Goal: Information Seeking & Learning: Understand process/instructions

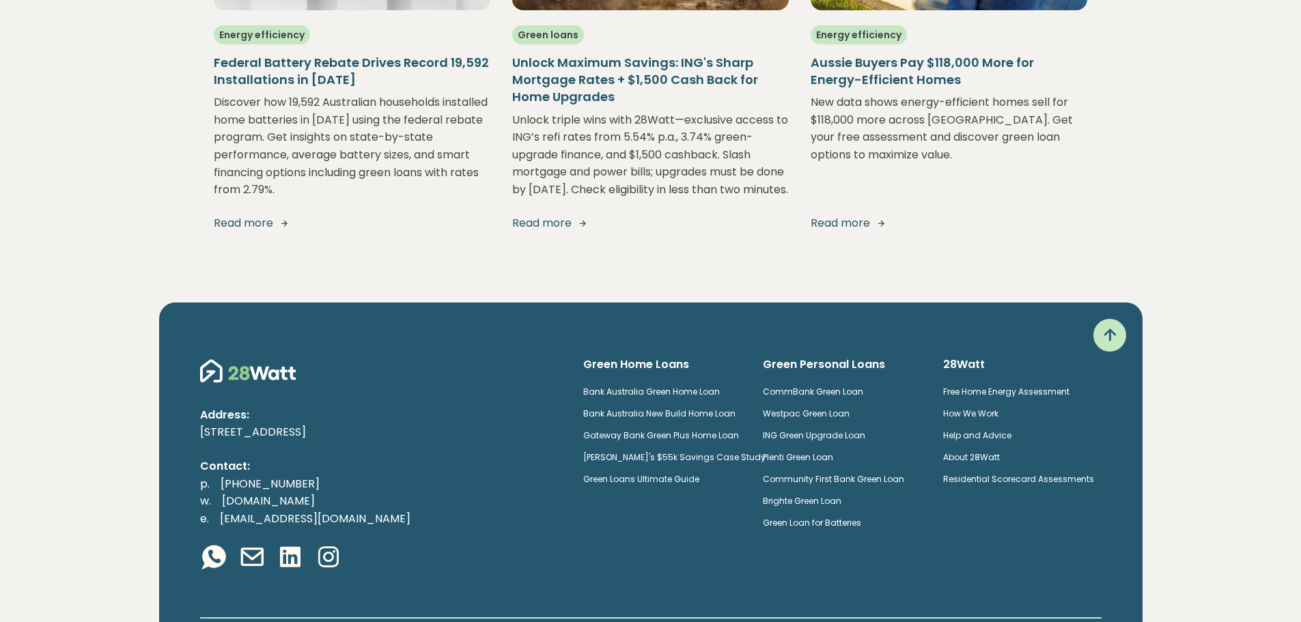
scroll to position [2696, 0]
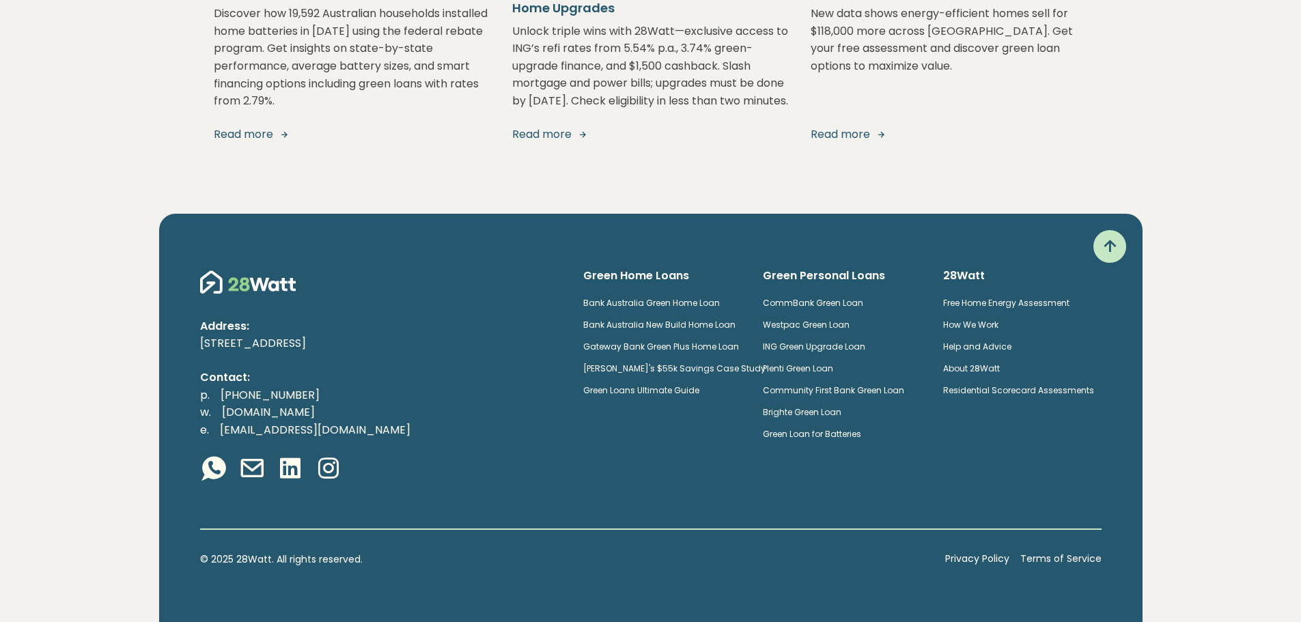
click at [972, 321] on link "How We Work" at bounding box center [970, 325] width 55 height 12
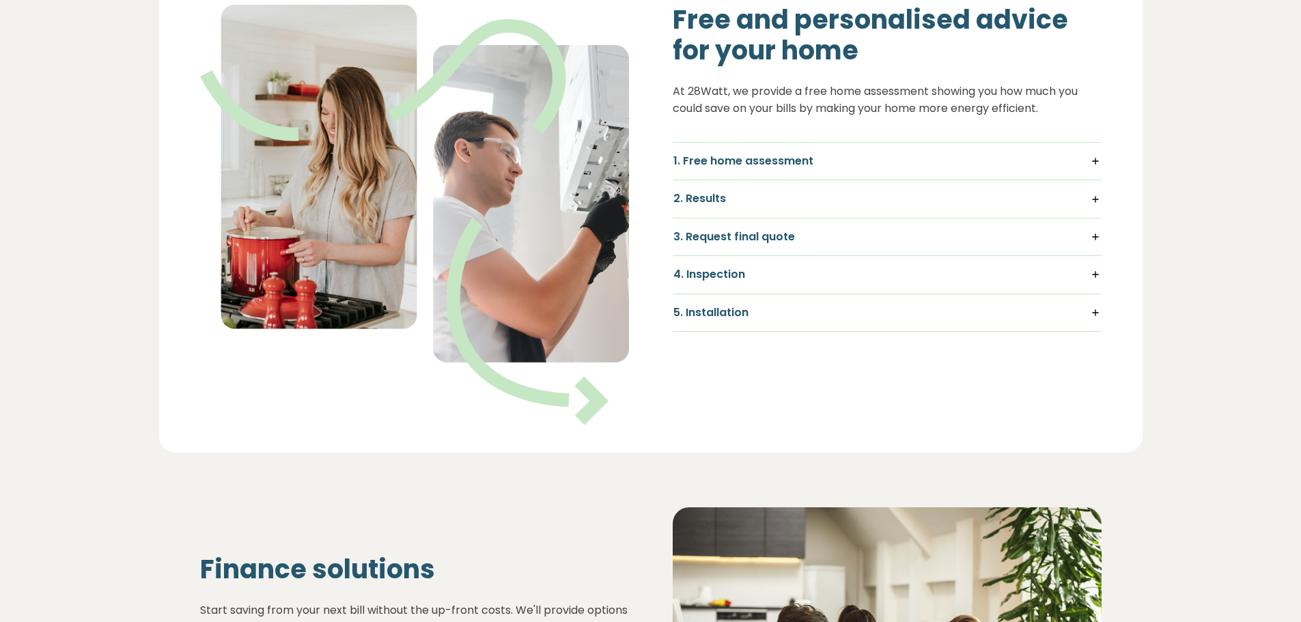
scroll to position [615, 0]
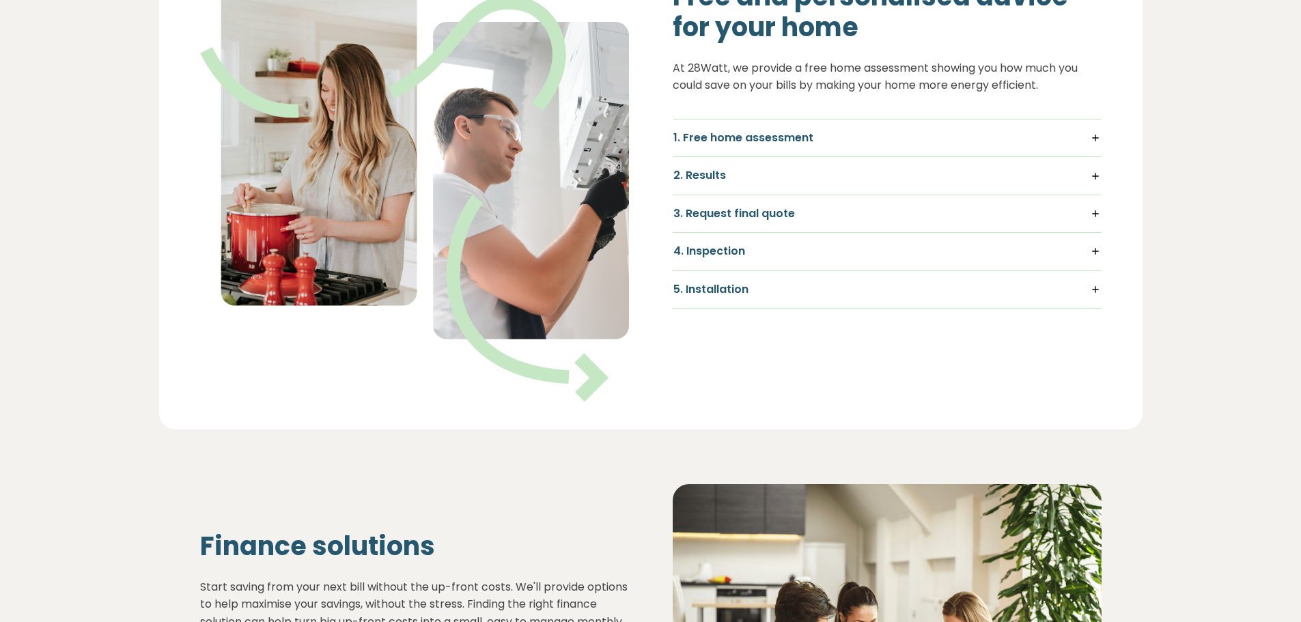
click at [1095, 141] on h5 "1. Free home assessment" at bounding box center [887, 137] width 428 height 15
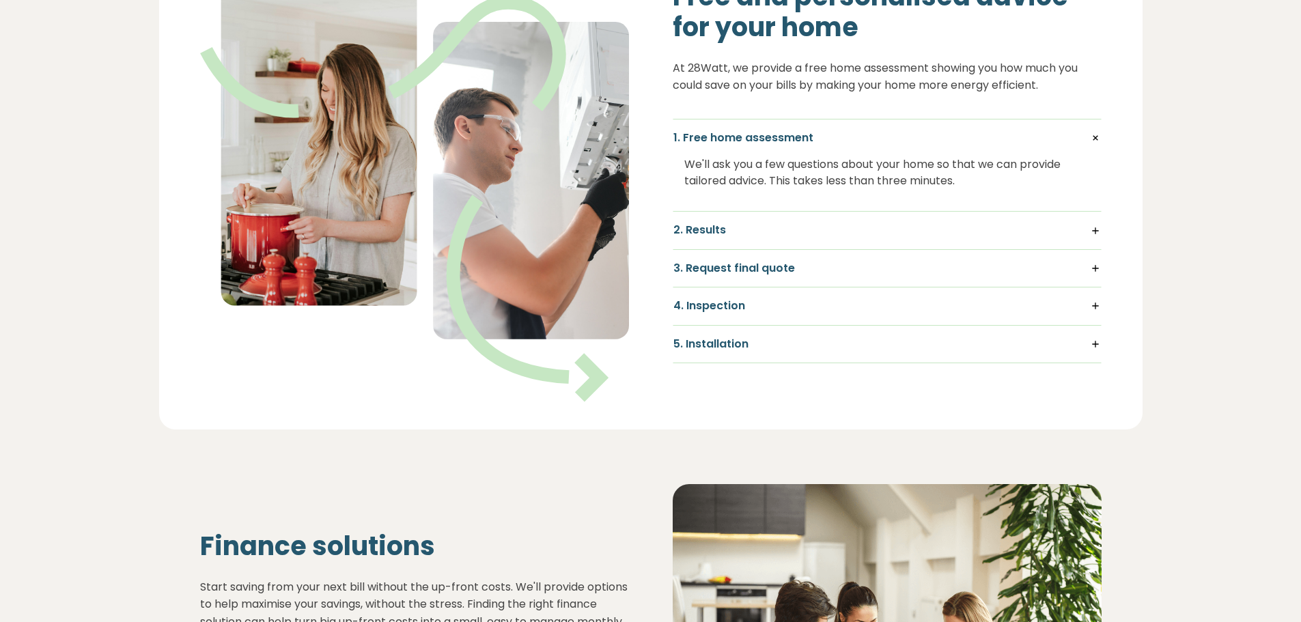
click at [1097, 235] on h5 "2. Results" at bounding box center [887, 230] width 428 height 15
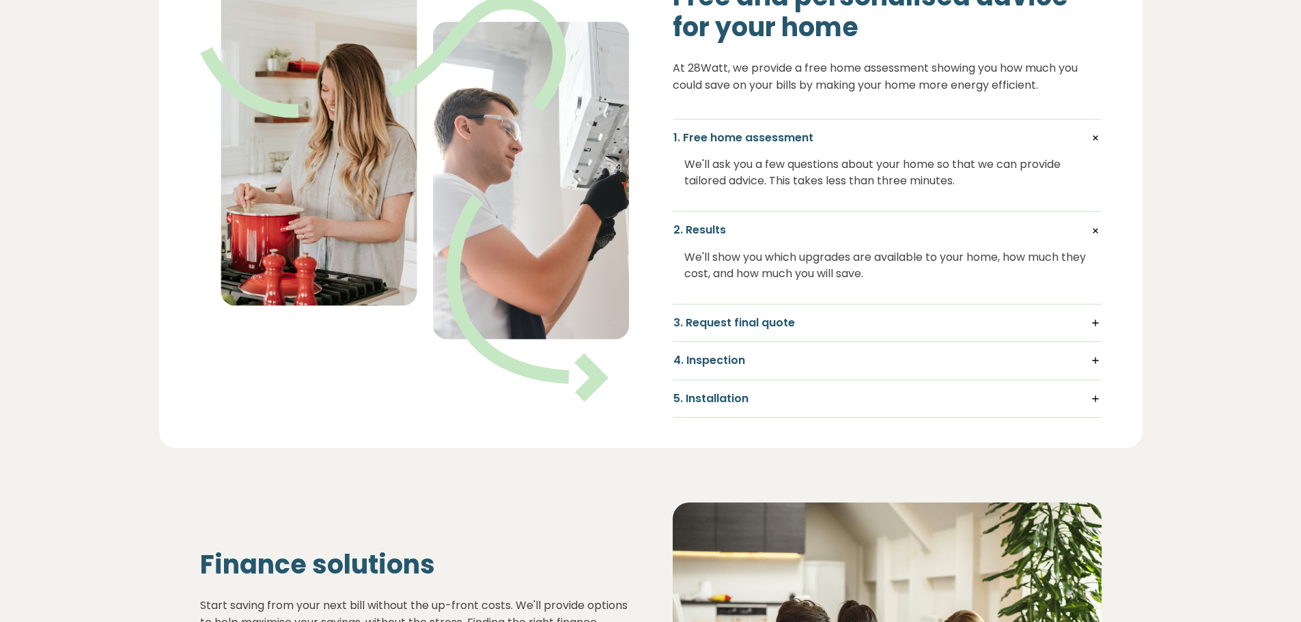
click at [1096, 324] on h5 "3. Request final quote" at bounding box center [887, 323] width 428 height 15
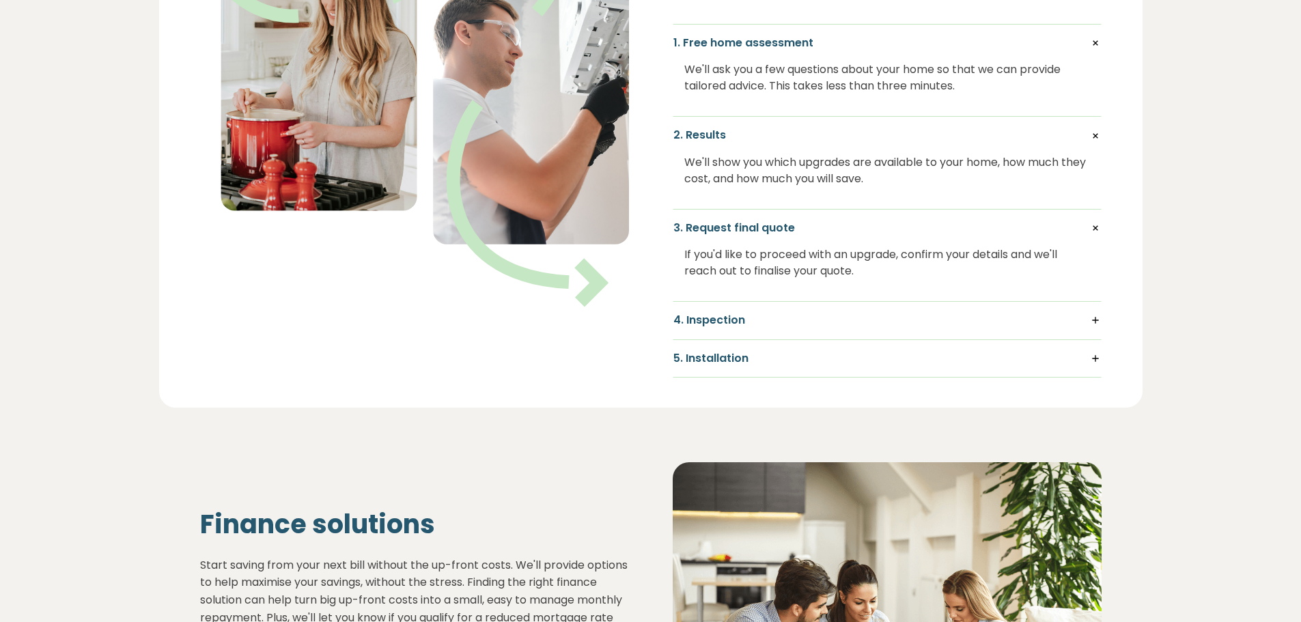
scroll to position [751, 0]
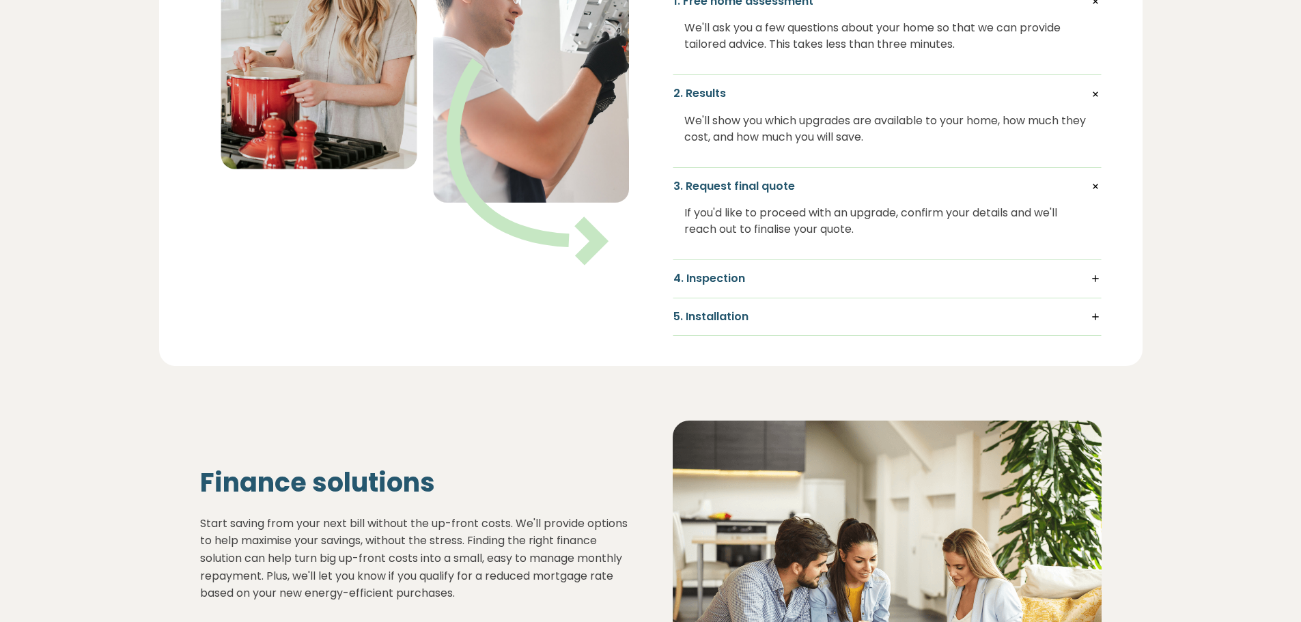
click at [1095, 281] on h5 "4. Inspection" at bounding box center [887, 278] width 428 height 15
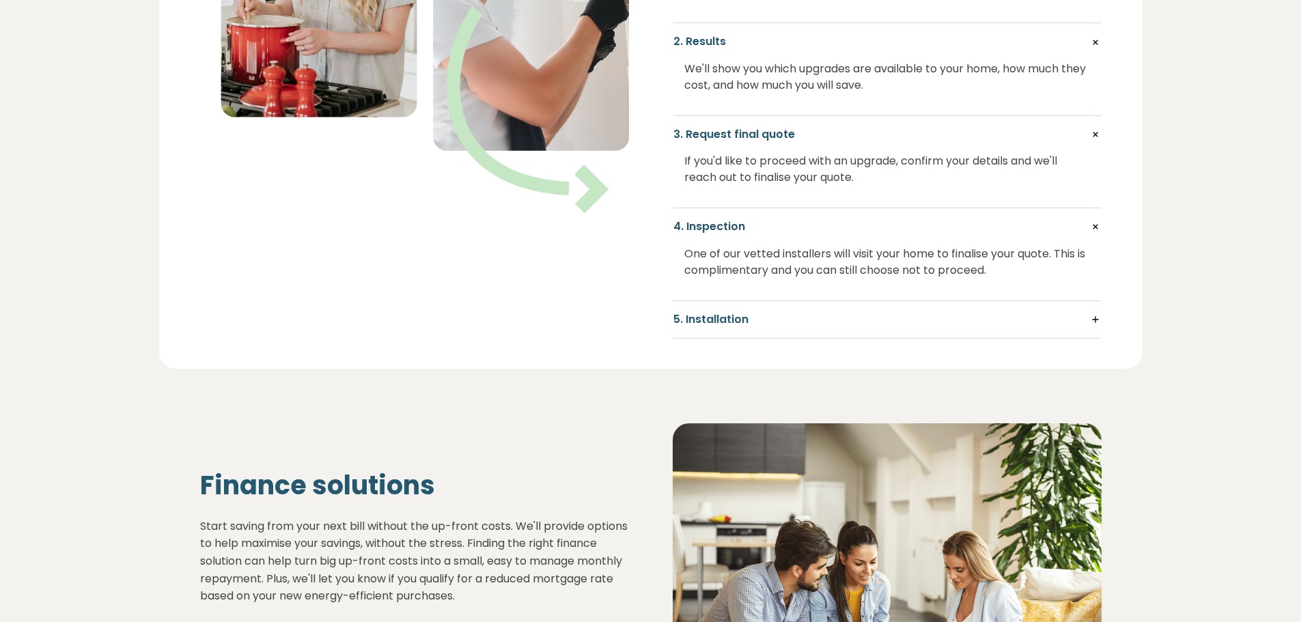
scroll to position [820, 0]
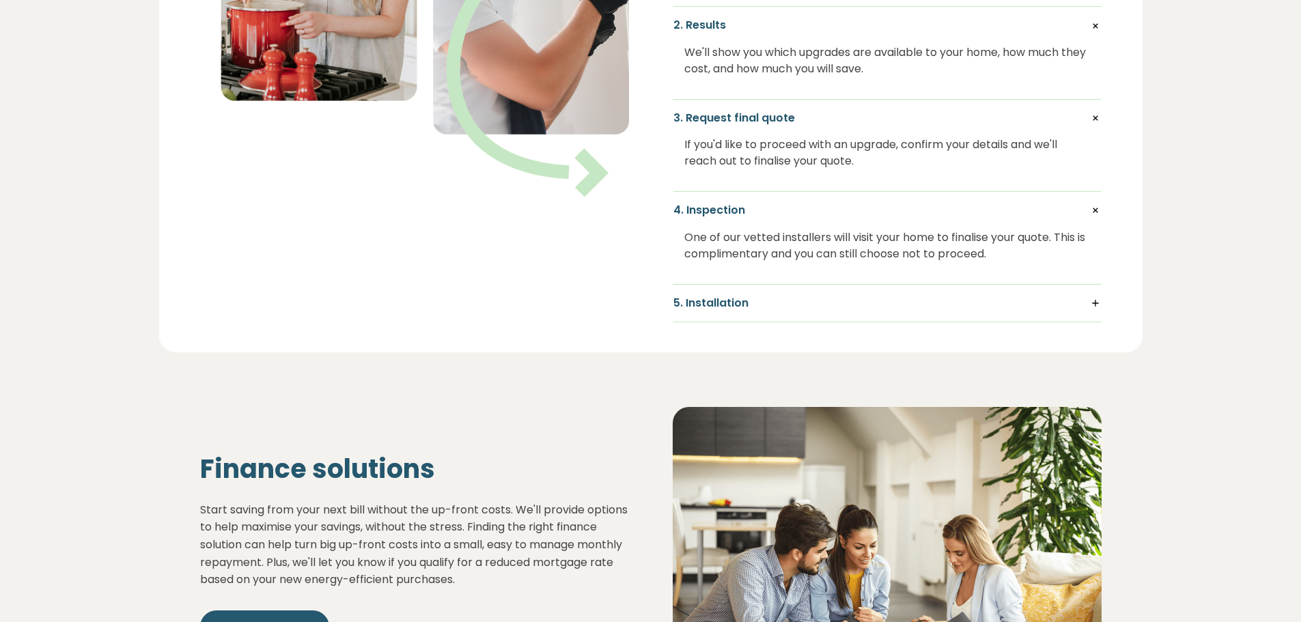
click at [1098, 301] on h5 "5. Installation" at bounding box center [887, 303] width 428 height 15
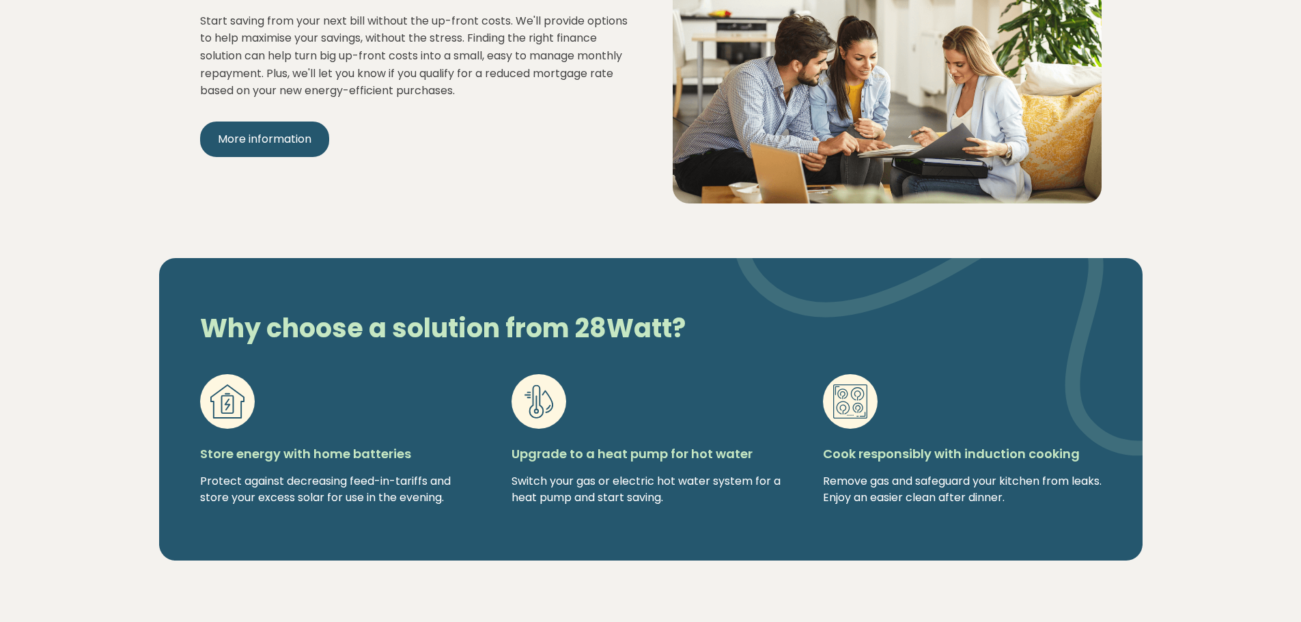
scroll to position [1366, 0]
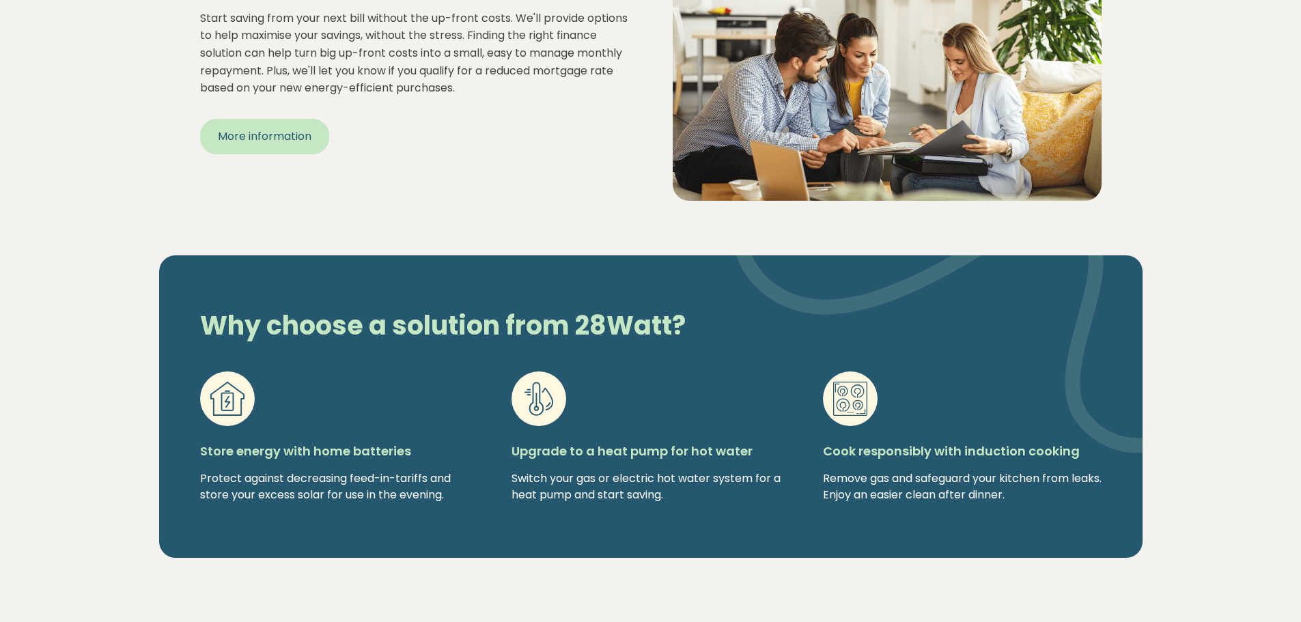
click at [240, 144] on span "More information" at bounding box center [265, 136] width 94 height 16
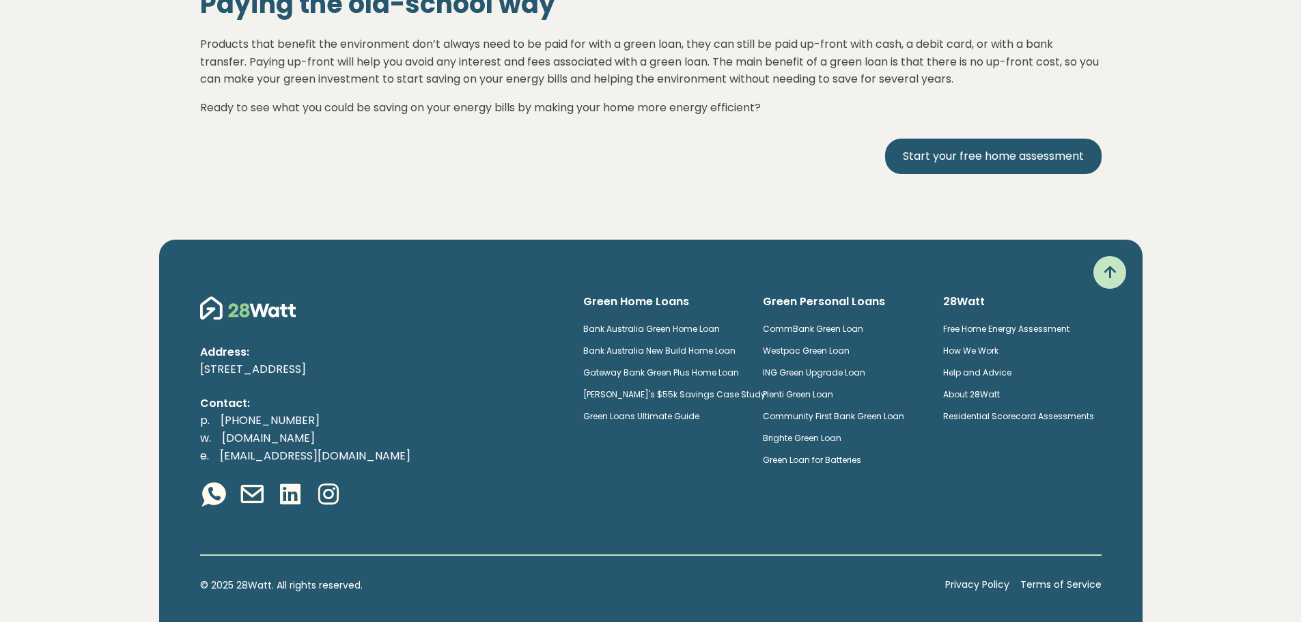
scroll to position [5760, 0]
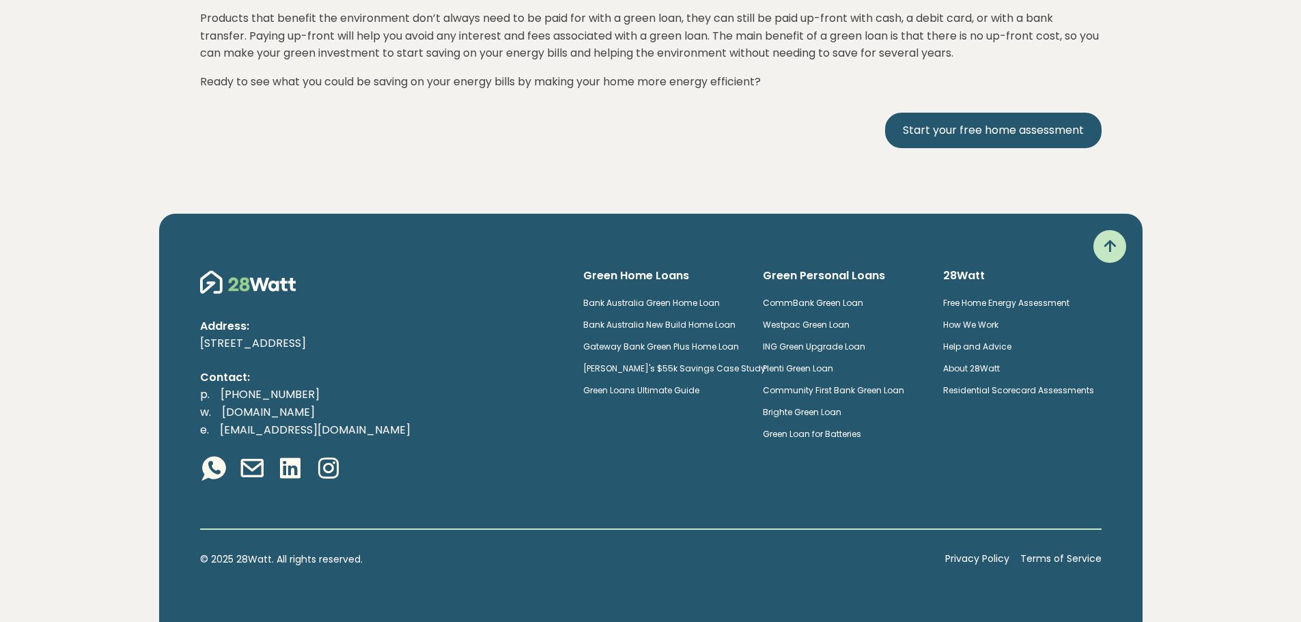
click at [981, 367] on link "About 28Watt" at bounding box center [971, 369] width 57 height 12
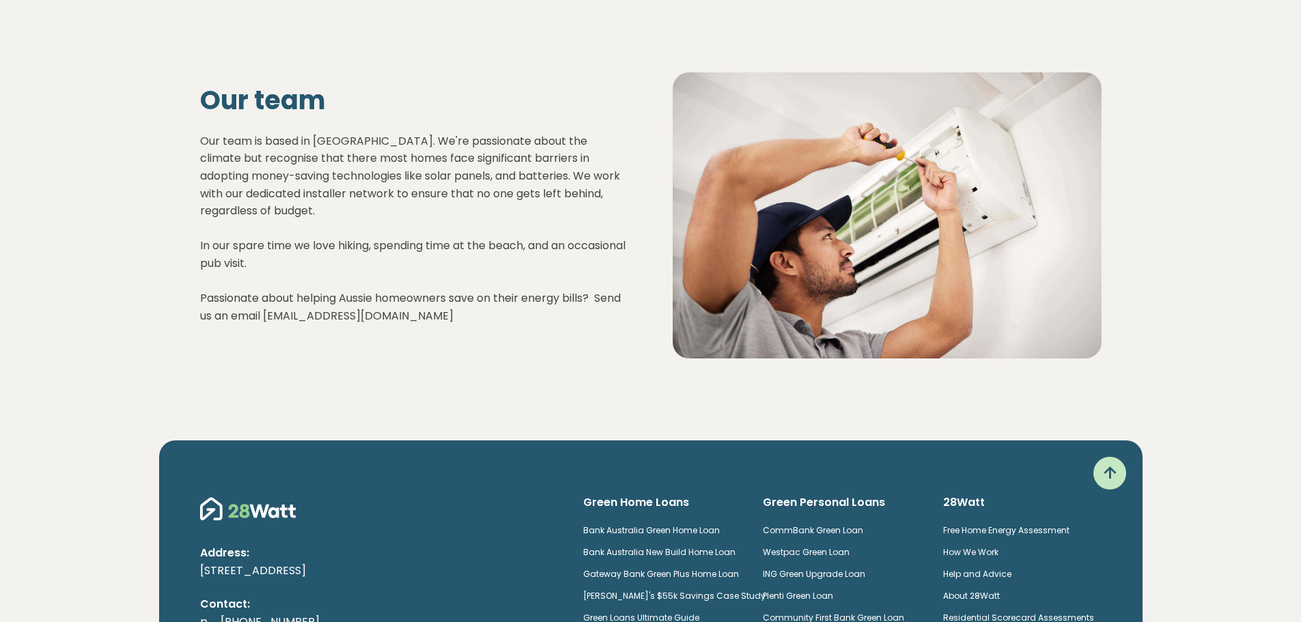
scroll to position [1841, 0]
